Goal: Find contact information: Find contact information

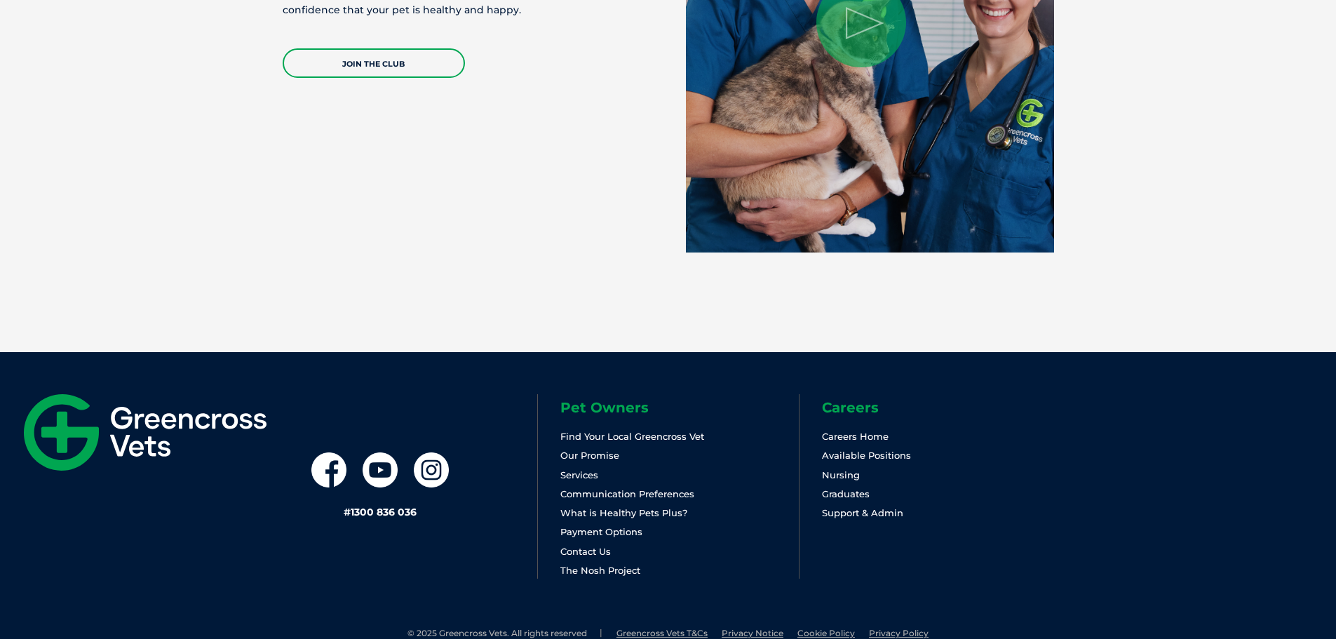
scroll to position [2973, 0]
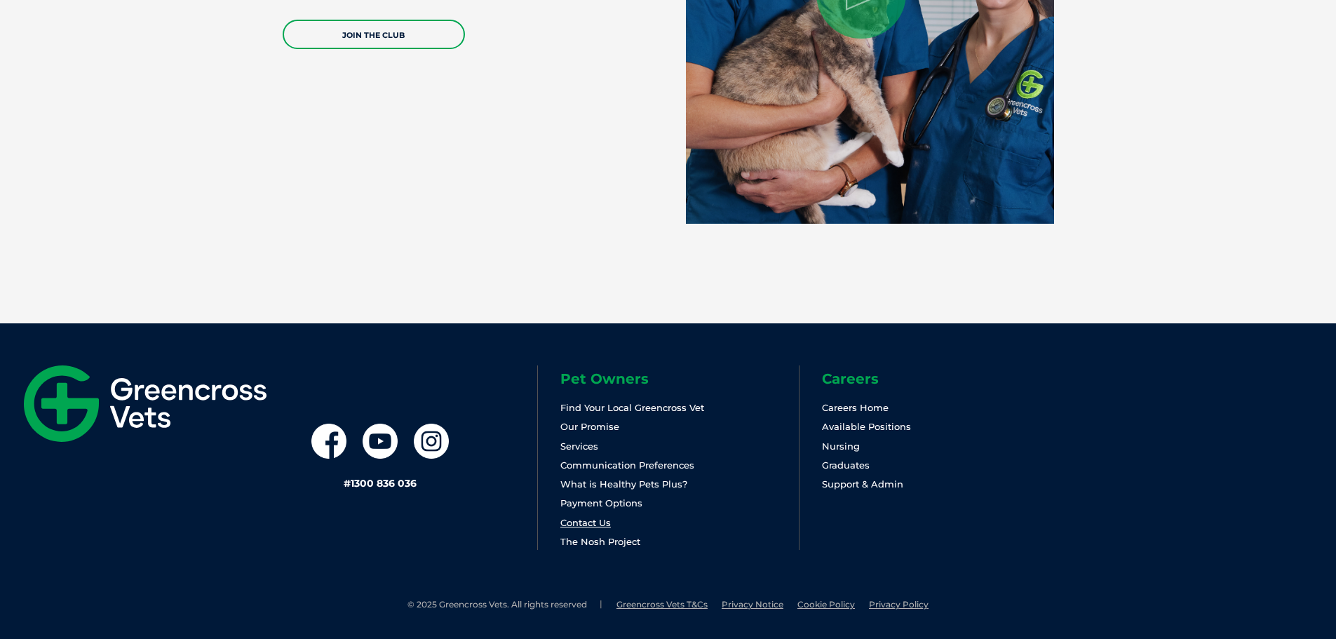
click at [609, 527] on li "Contact Us" at bounding box center [679, 523] width 238 height 16
click at [608, 525] on link "Contact Us" at bounding box center [585, 522] width 50 height 11
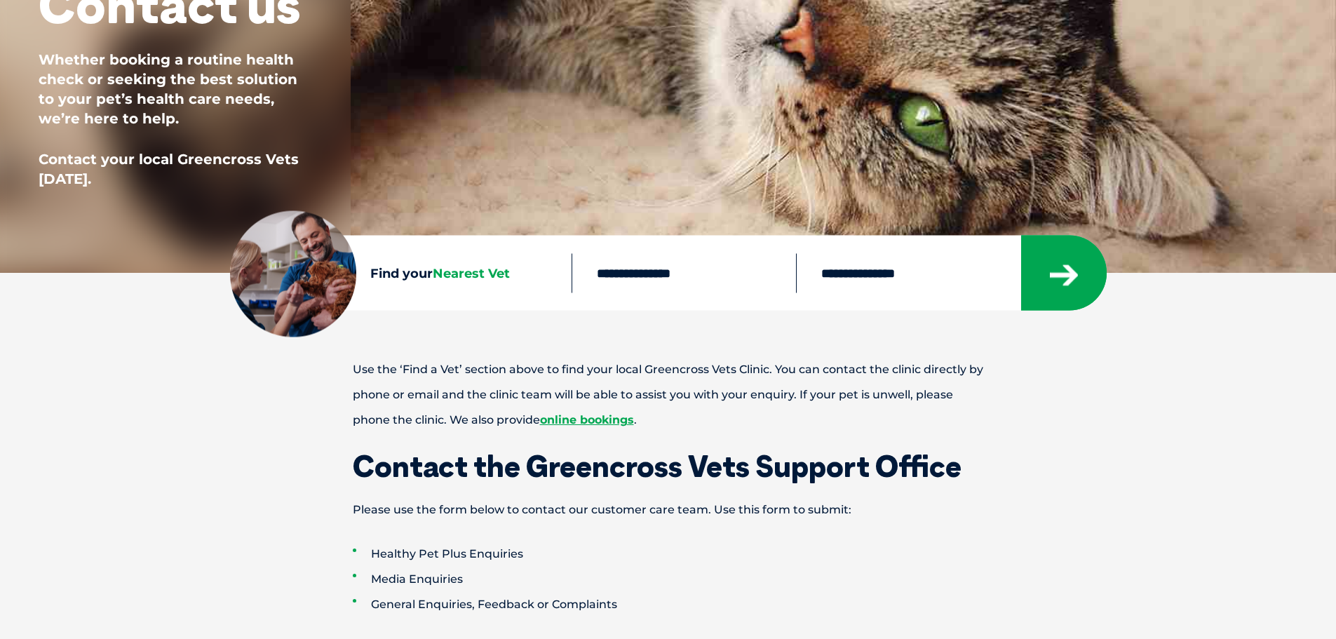
scroll to position [140, 0]
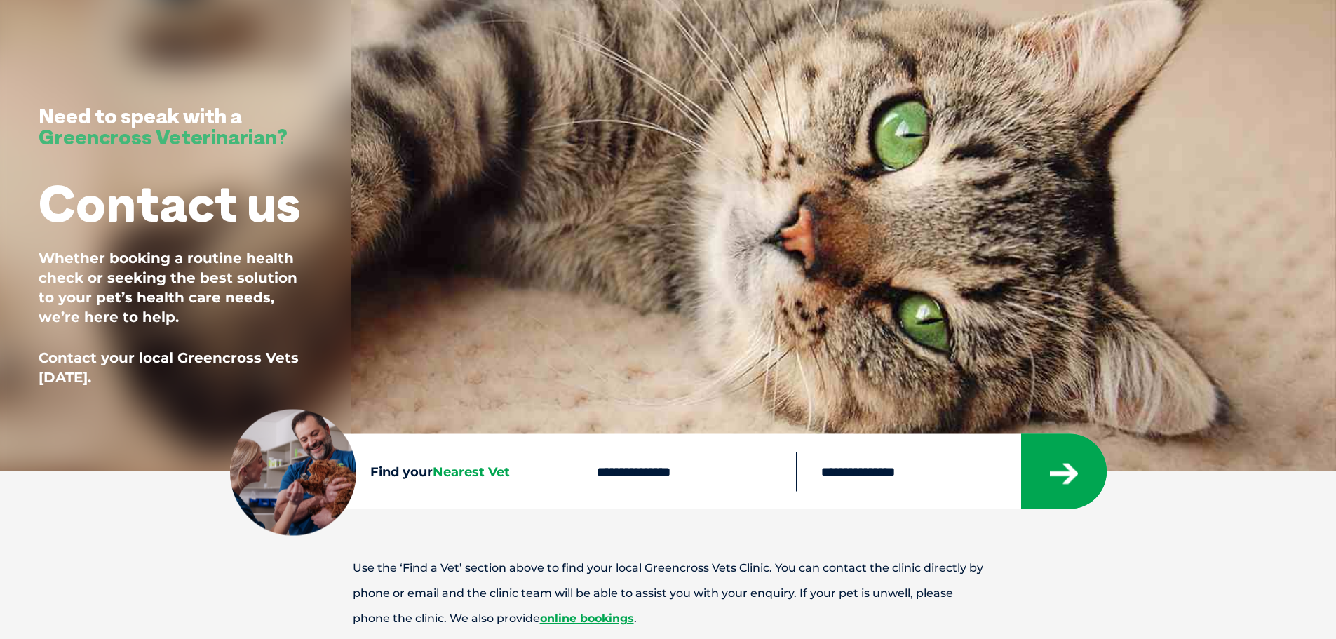
click at [886, 481] on select "**********" at bounding box center [908, 471] width 224 height 39
select select "**"
click at [796, 452] on select "**********" at bounding box center [908, 471] width 224 height 39
click at [1063, 470] on icon "submit" at bounding box center [1064, 474] width 28 height 21
click at [1061, 485] on button "submit" at bounding box center [1064, 471] width 86 height 75
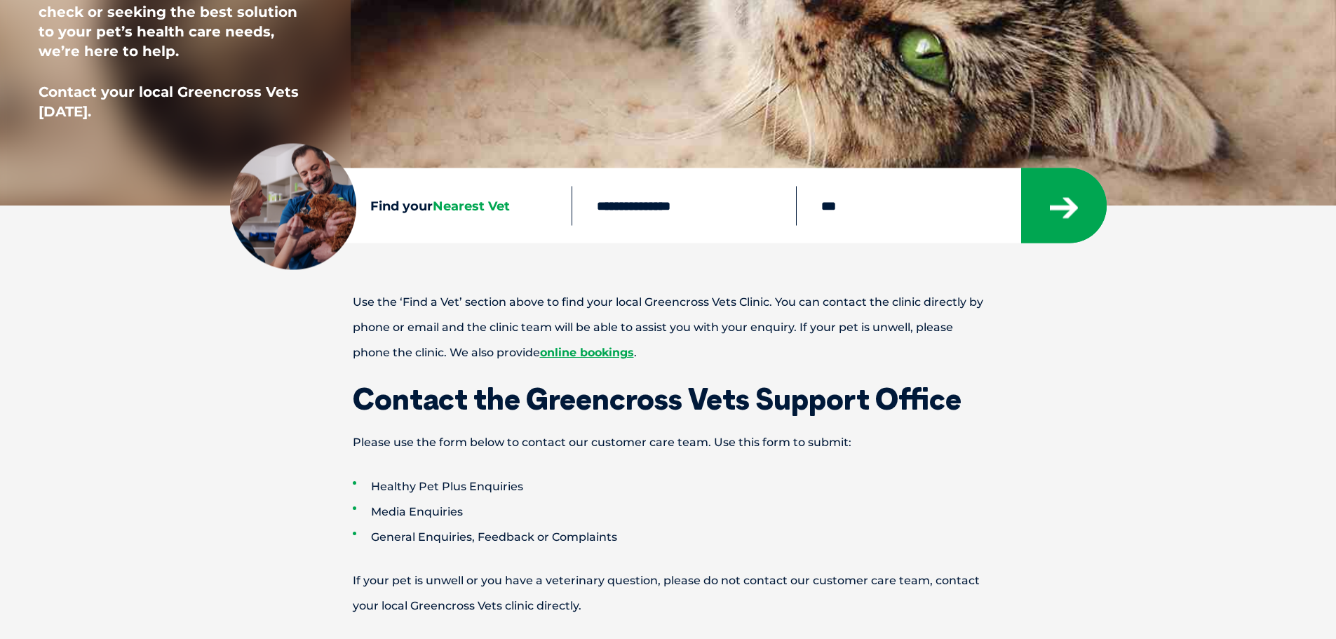
scroll to position [491, 0]
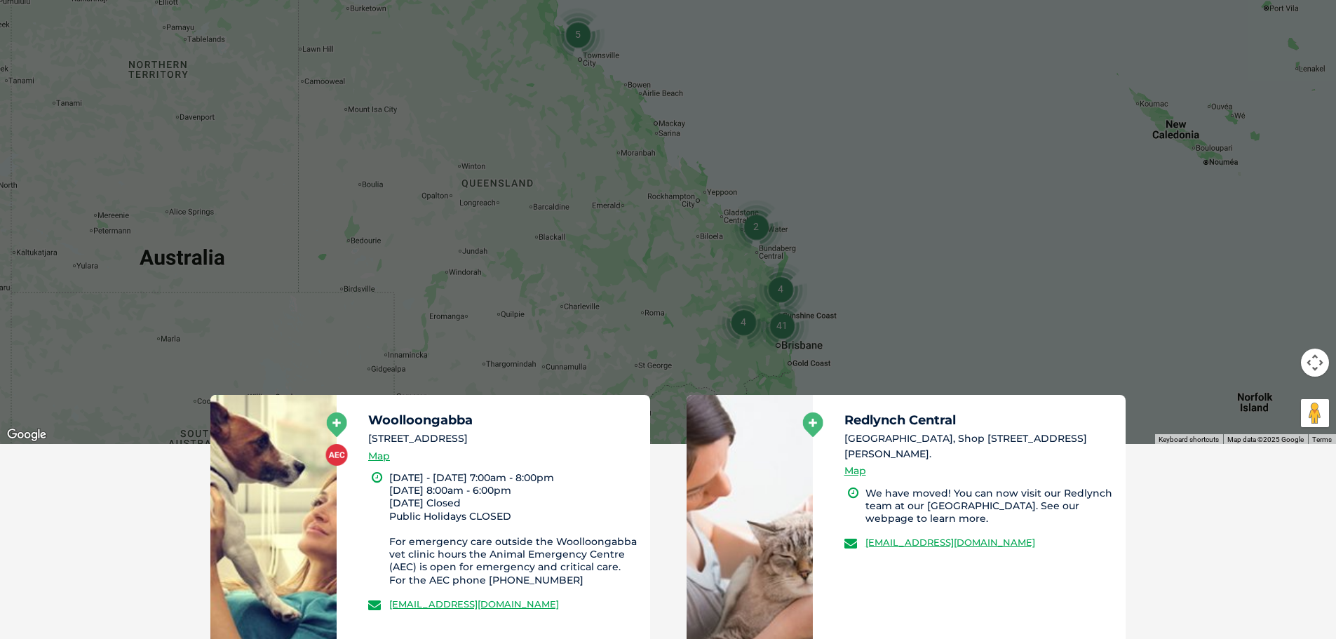
scroll to position [421, 0]
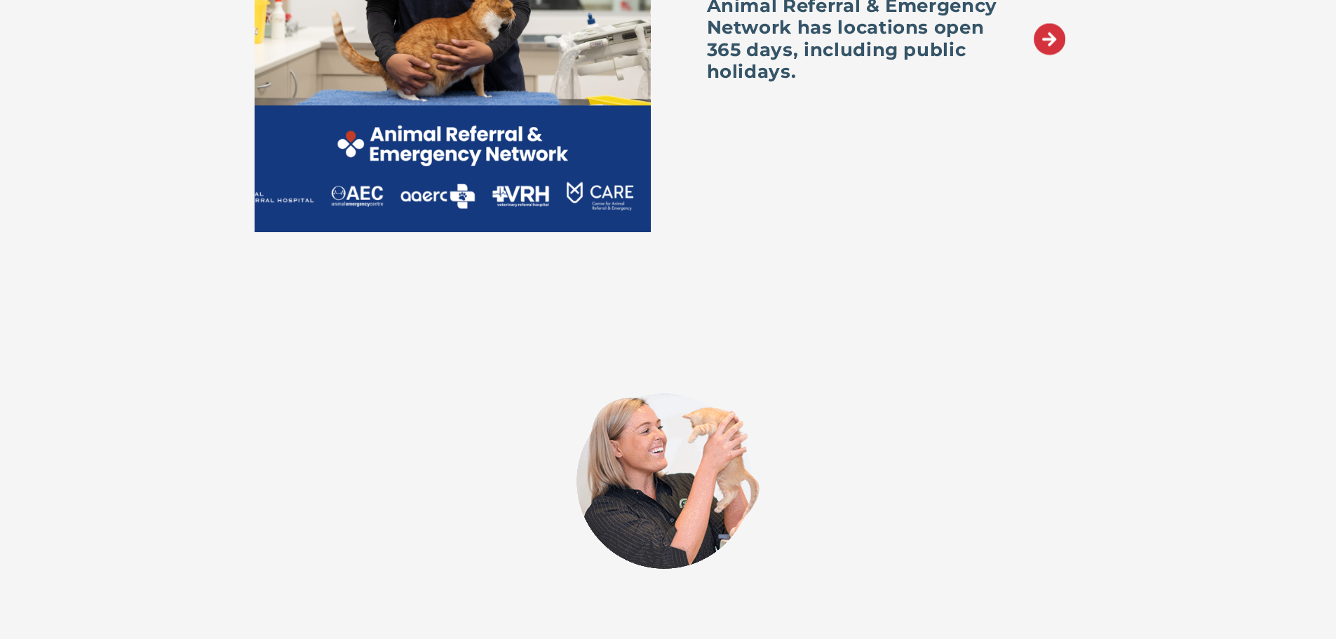
scroll to position [1894, 0]
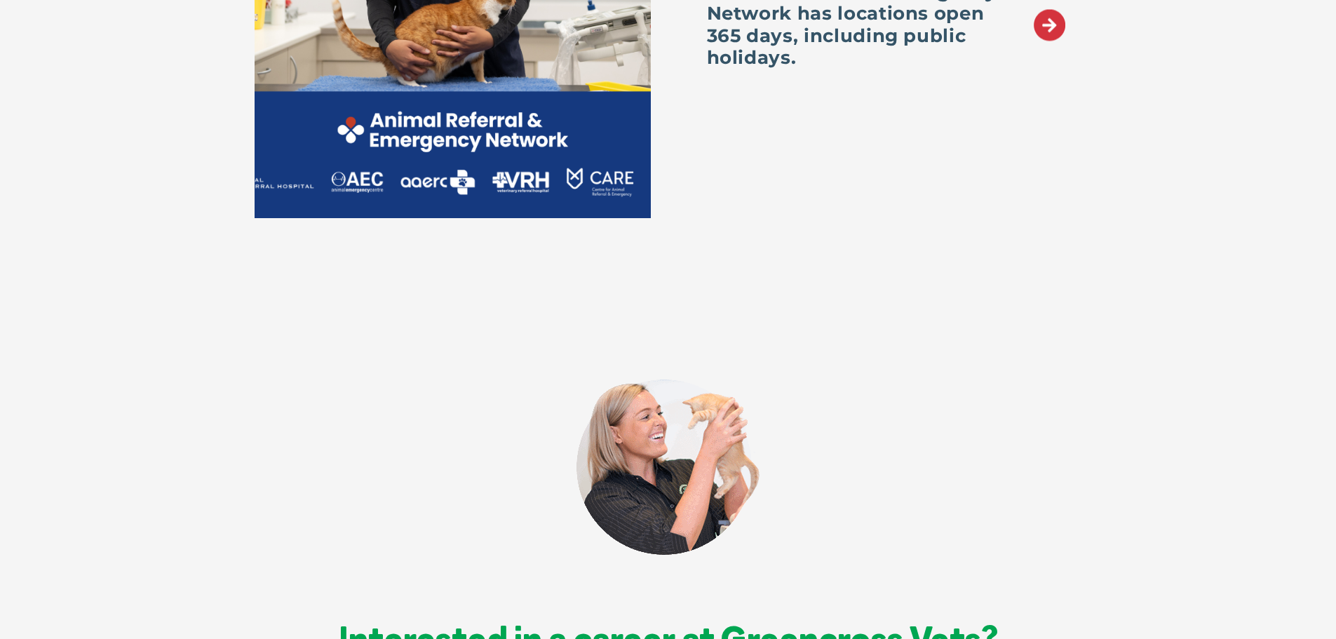
drag, startPoint x: 81, startPoint y: 88, endPoint x: 76, endPoint y: 8, distance: 79.4
click at [81, 88] on div "Emergency Vet Animal Referral & Emergency Network has locations open 365 days, …" at bounding box center [668, 56] width 1336 height 603
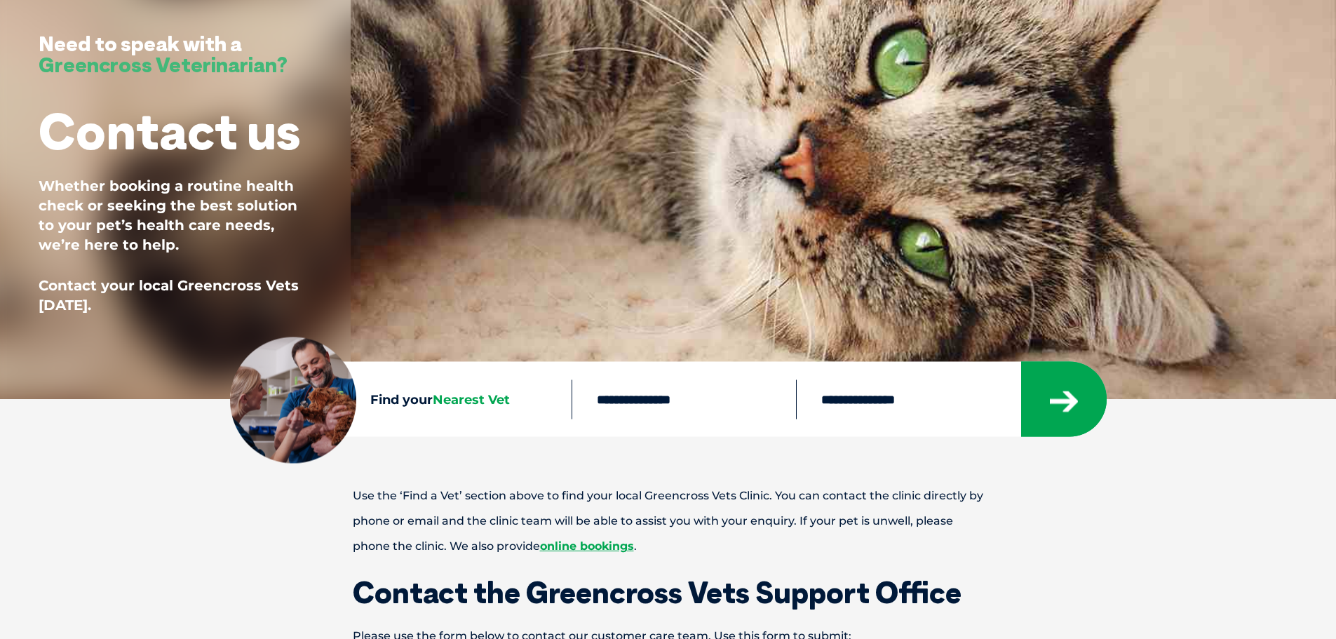
scroll to position [0, 0]
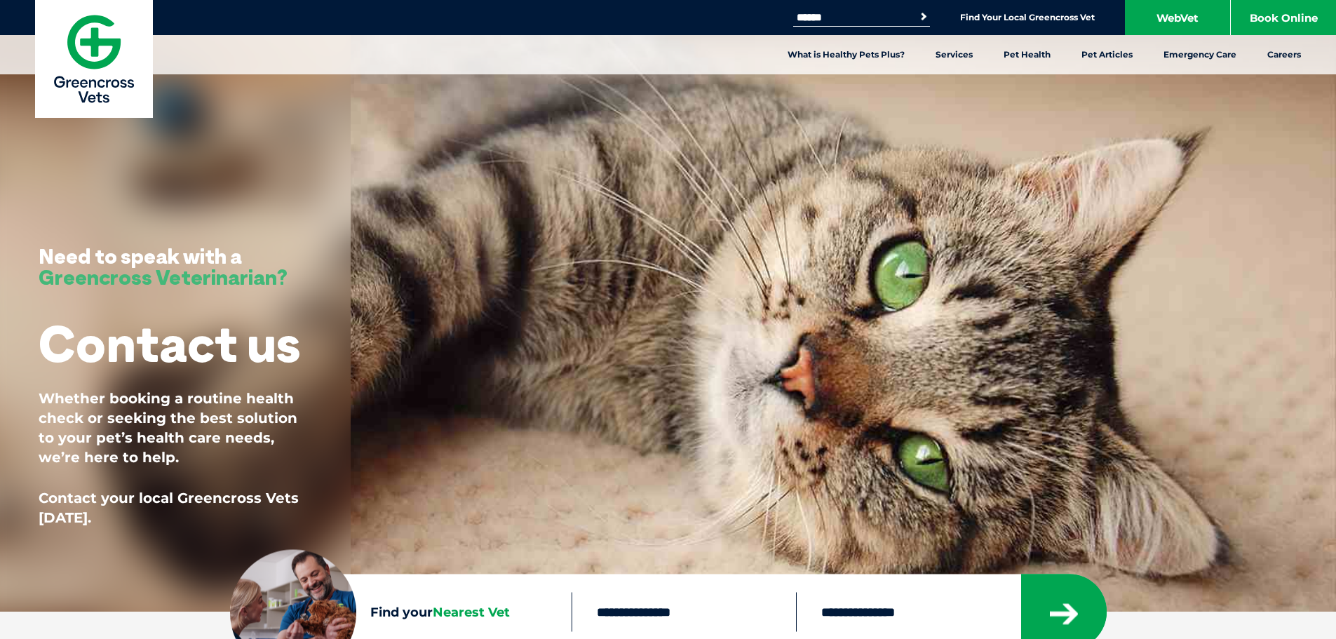
drag, startPoint x: 661, startPoint y: 135, endPoint x: 638, endPoint y: -25, distance: 160.8
click at [628, 204] on div "Need to speak with a Greencross Veterinarian? Contact us Whether booking a rout…" at bounding box center [668, 306] width 1336 height 612
click at [720, 218] on div "Need to speak with a Greencross Veterinarian? Contact us Whether booking a rout…" at bounding box center [668, 306] width 1336 height 612
